Goal: Register for event/course

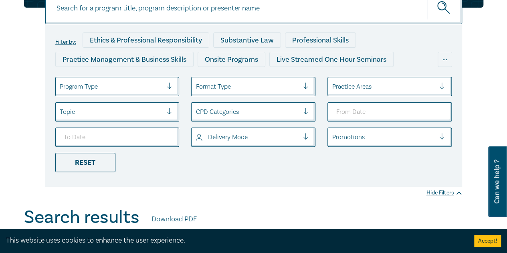
scroll to position [160, 0]
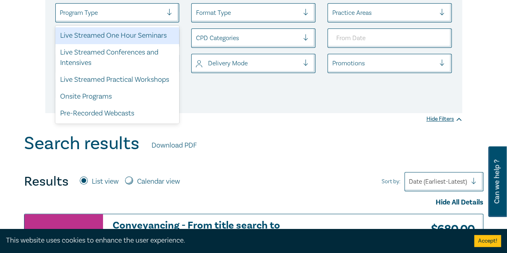
click at [151, 11] on div at bounding box center [111, 13] width 103 height 10
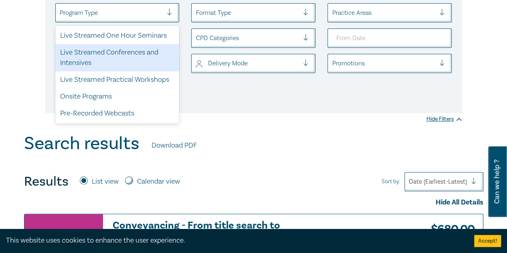
click at [109, 53] on div "Live Streamed Conferences and Intensives" at bounding box center [117, 57] width 124 height 27
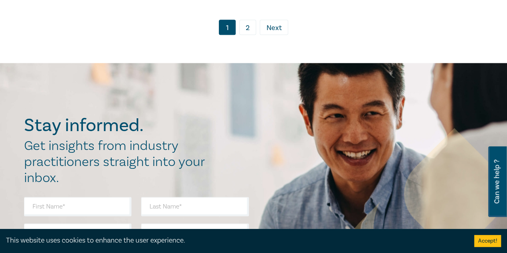
click at [253, 26] on link "2" at bounding box center [247, 27] width 17 height 15
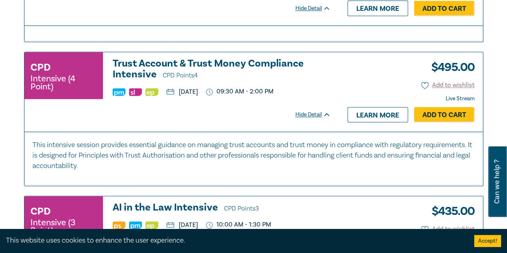
scroll to position [401, 0]
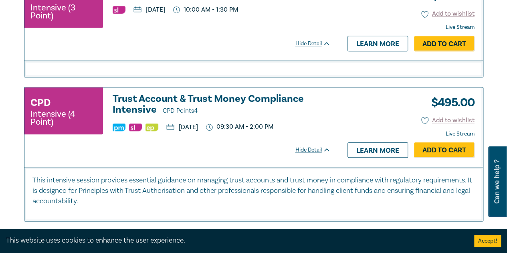
click at [214, 100] on h3 "Trust Account & Trust Money Compliance Intensive CPD Points 4" at bounding box center [222, 104] width 218 height 23
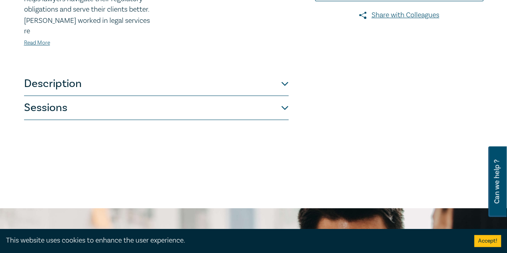
scroll to position [320, 0]
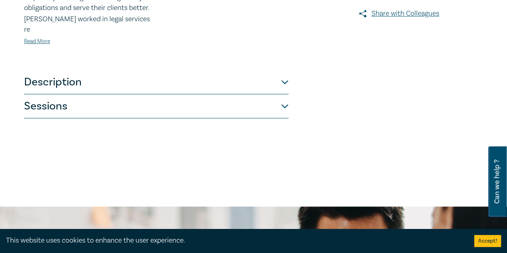
click at [257, 114] on button "Sessions" at bounding box center [156, 106] width 264 height 24
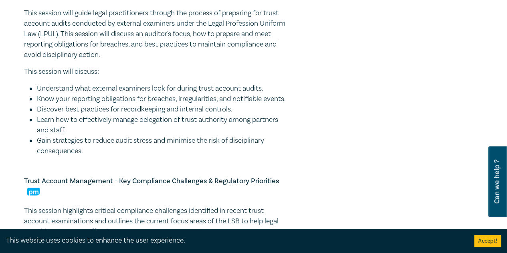
scroll to position [481, 0]
